Goal: Task Accomplishment & Management: Manage account settings

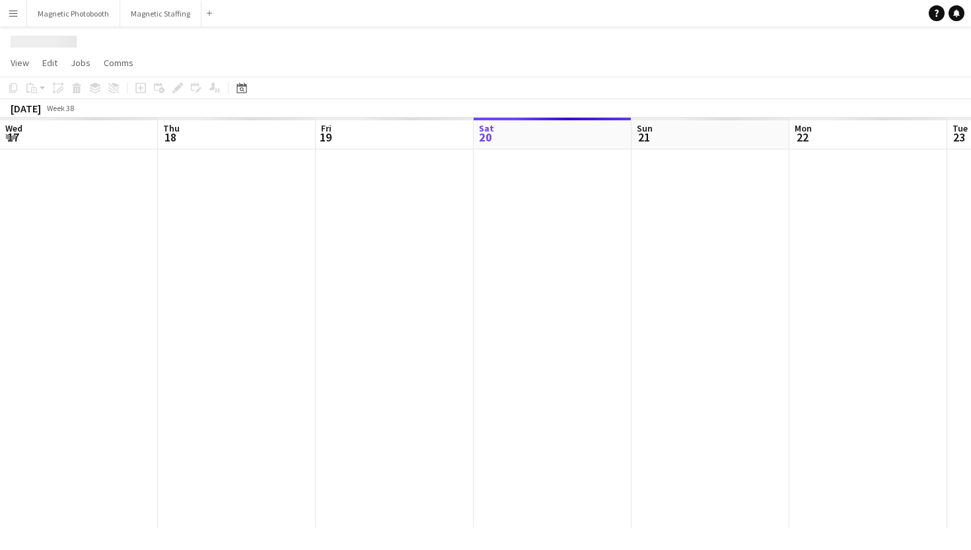
scroll to position [0, 316]
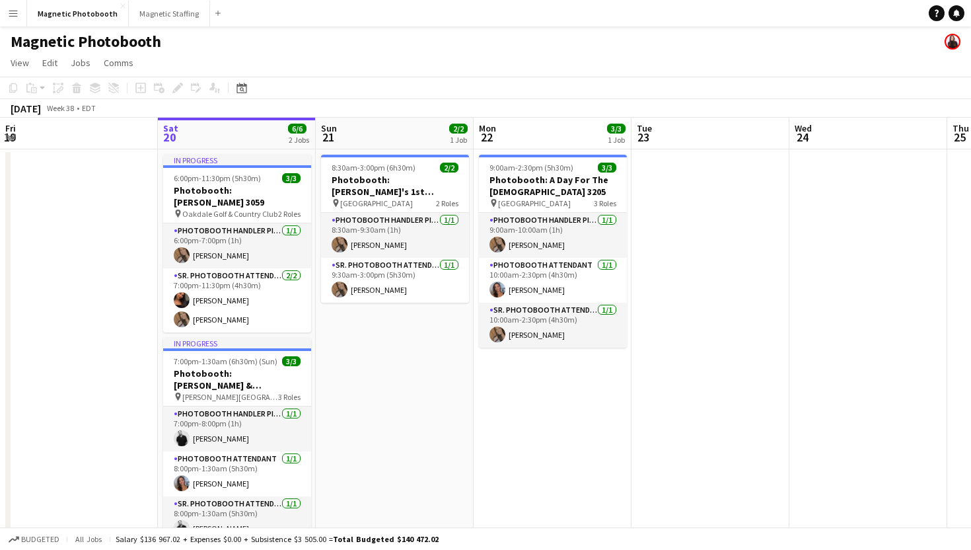
click at [170, 26] on div "Magnetic Photobooth" at bounding box center [485, 38] width 971 height 25
click at [171, 17] on button "Magnetic Staffing Close" at bounding box center [169, 14] width 81 height 26
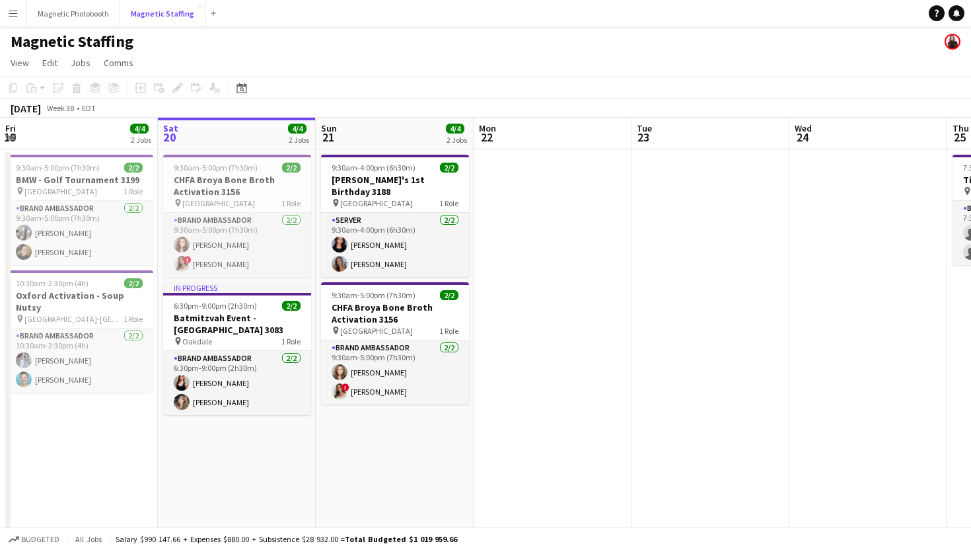
scroll to position [17, 0]
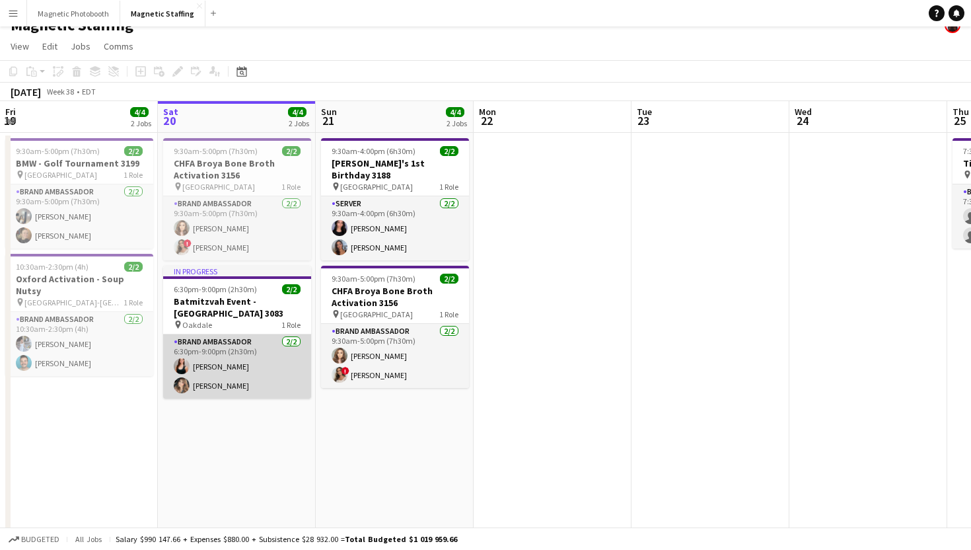
click at [225, 357] on app-card-role "Brand Ambassador [DATE] 6:30pm-9:00pm (2h30m) [PERSON_NAME] [PERSON_NAME]" at bounding box center [237, 366] width 148 height 64
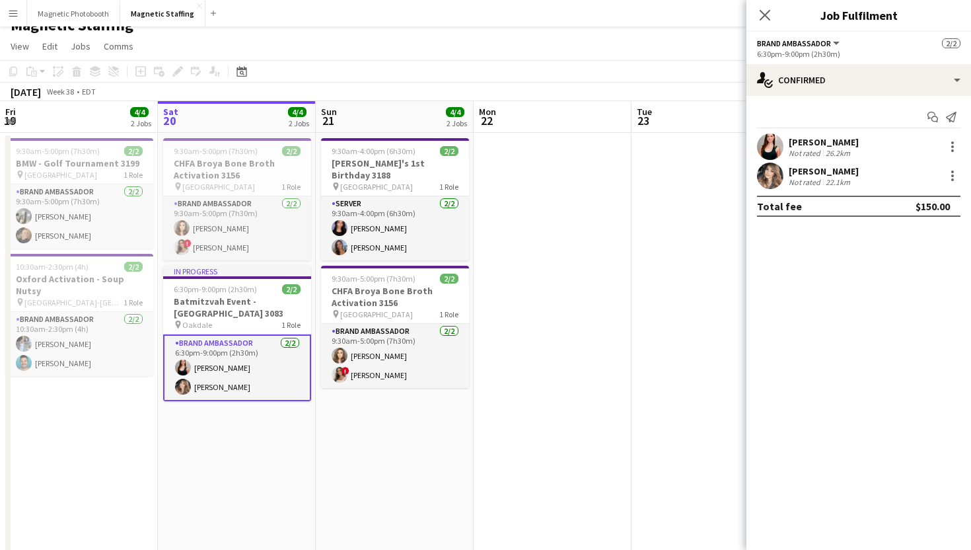
click at [946, 155] on div "[PERSON_NAME] Not rated 26.2km" at bounding box center [859, 146] width 225 height 26
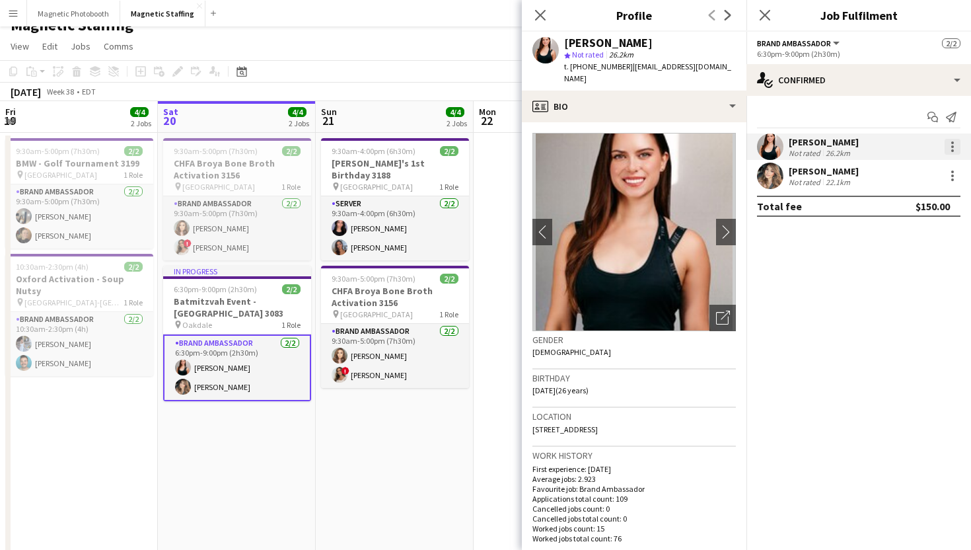
click at [950, 147] on div at bounding box center [953, 147] width 16 height 16
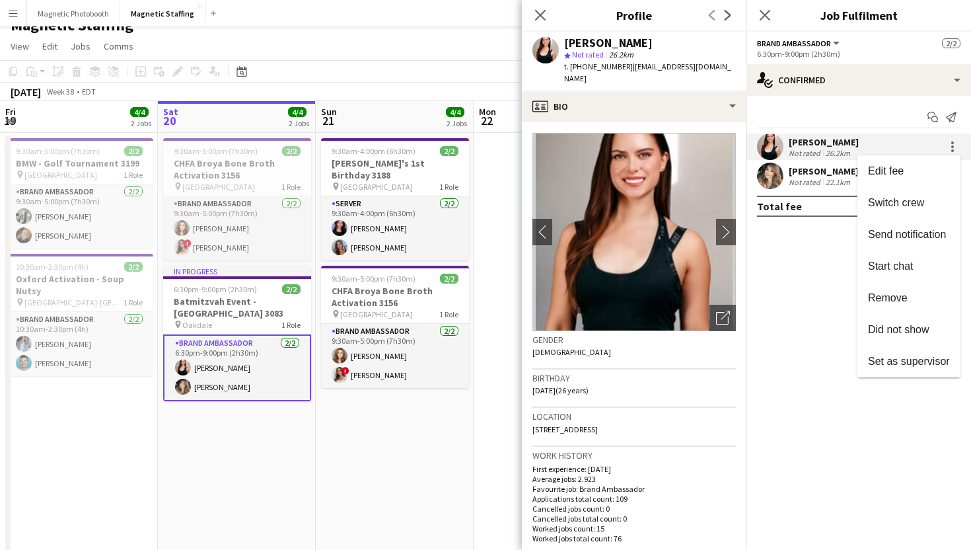
click at [757, 11] on div at bounding box center [485, 275] width 971 height 550
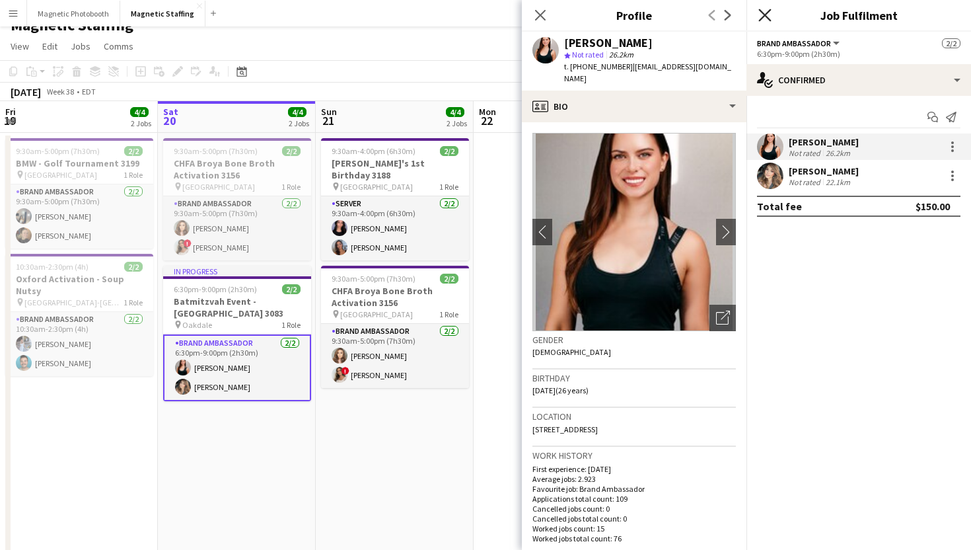
click at [766, 15] on icon at bounding box center [765, 15] width 13 height 13
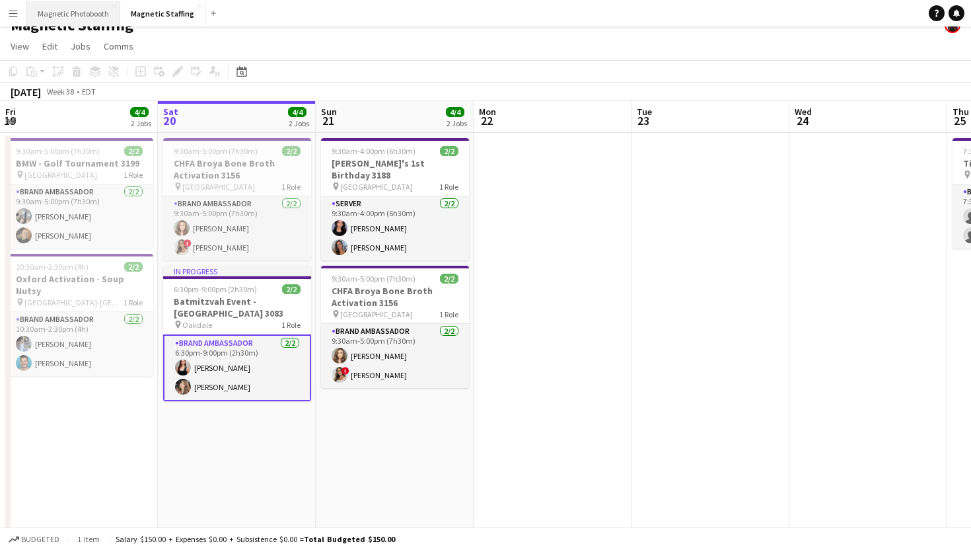
click at [87, 9] on button "Magnetic Photobooth Close" at bounding box center [73, 14] width 93 height 26
